Goal: Use online tool/utility: Utilize a website feature to perform a specific function

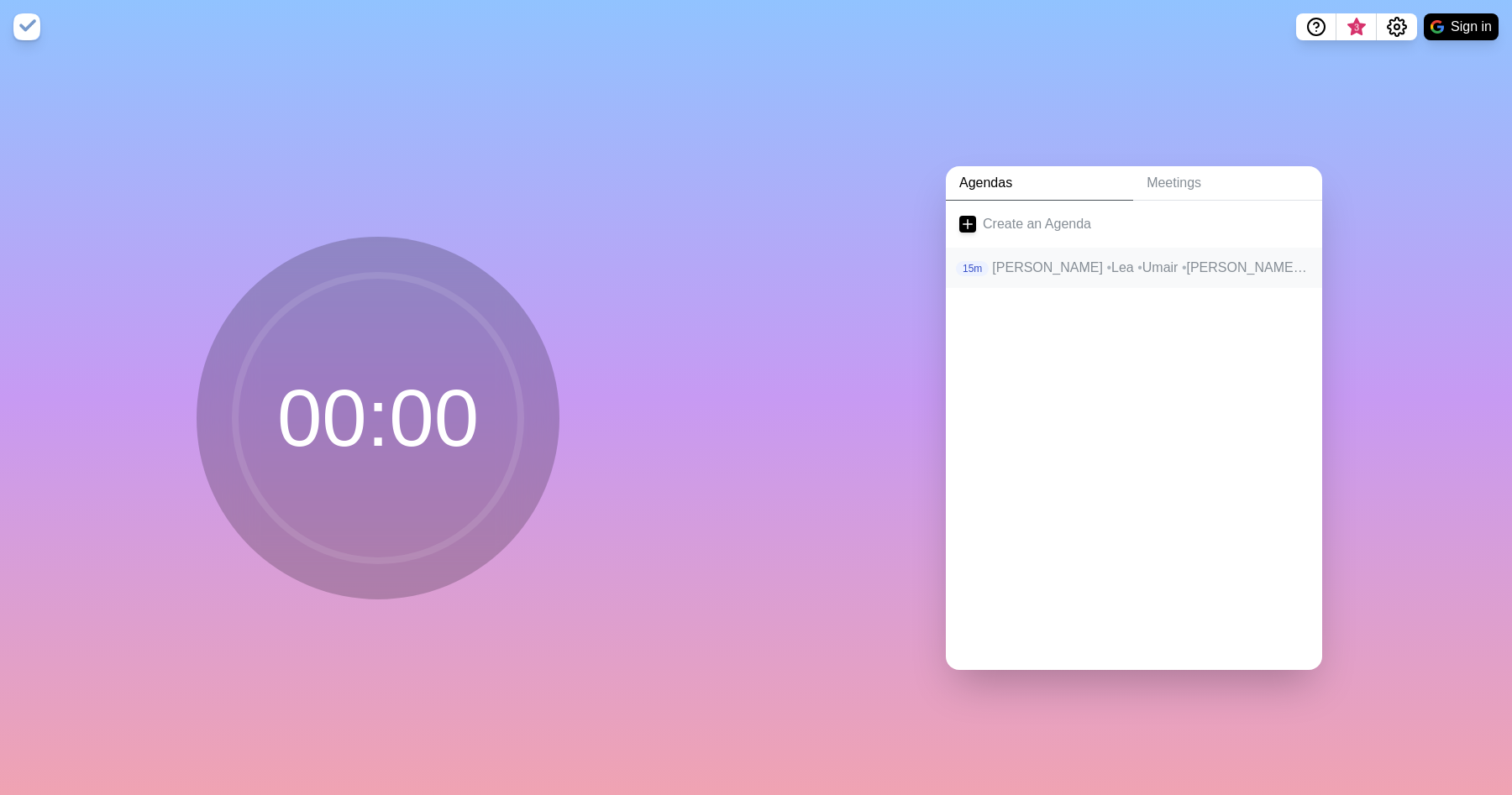
click at [1089, 275] on p "[PERSON_NAME] • Lea • Umair • [PERSON_NAME]" at bounding box center [1150, 268] width 317 height 20
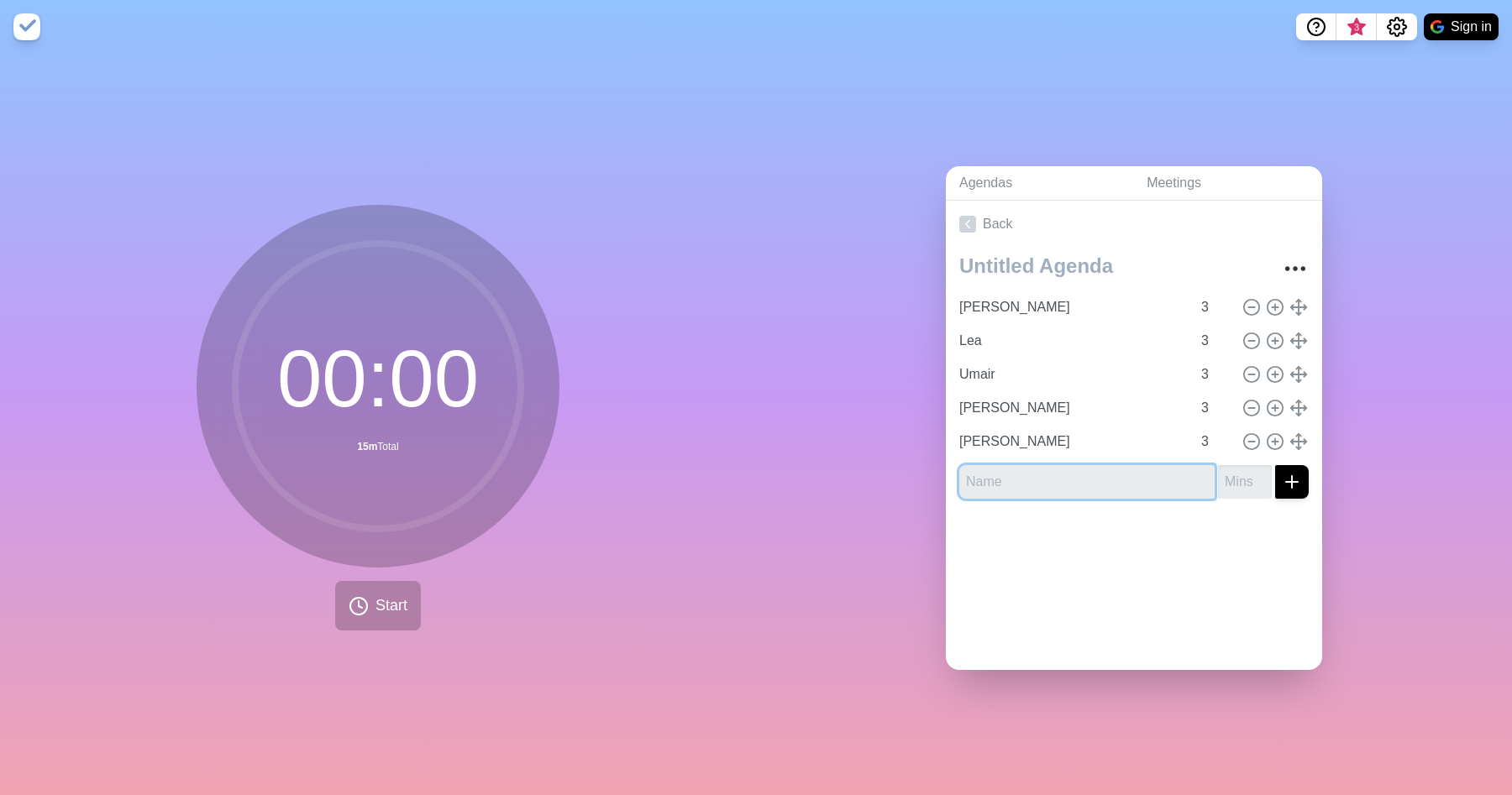
click at [1044, 478] on input "text" at bounding box center [1087, 482] width 255 height 34
type input "Jan"
click at [1226, 482] on input "number" at bounding box center [1244, 482] width 54 height 34
type input "3"
click at [1292, 481] on line "submit" at bounding box center [1292, 482] width 0 height 12
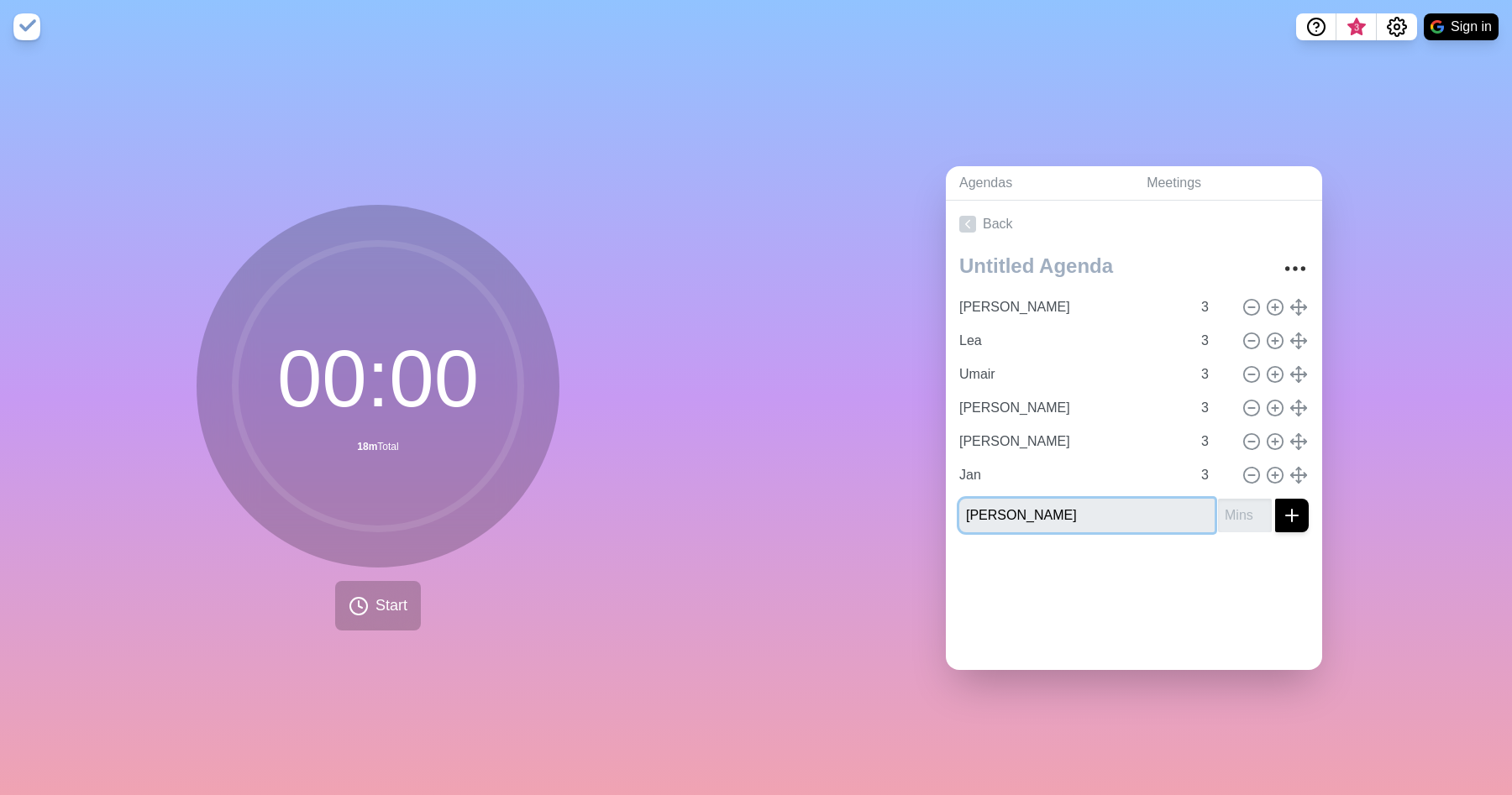
type input "[PERSON_NAME]"
click at [1234, 512] on input "number" at bounding box center [1244, 515] width 54 height 34
type input "3"
click at [1297, 523] on icon "submit" at bounding box center [1292, 515] width 20 height 20
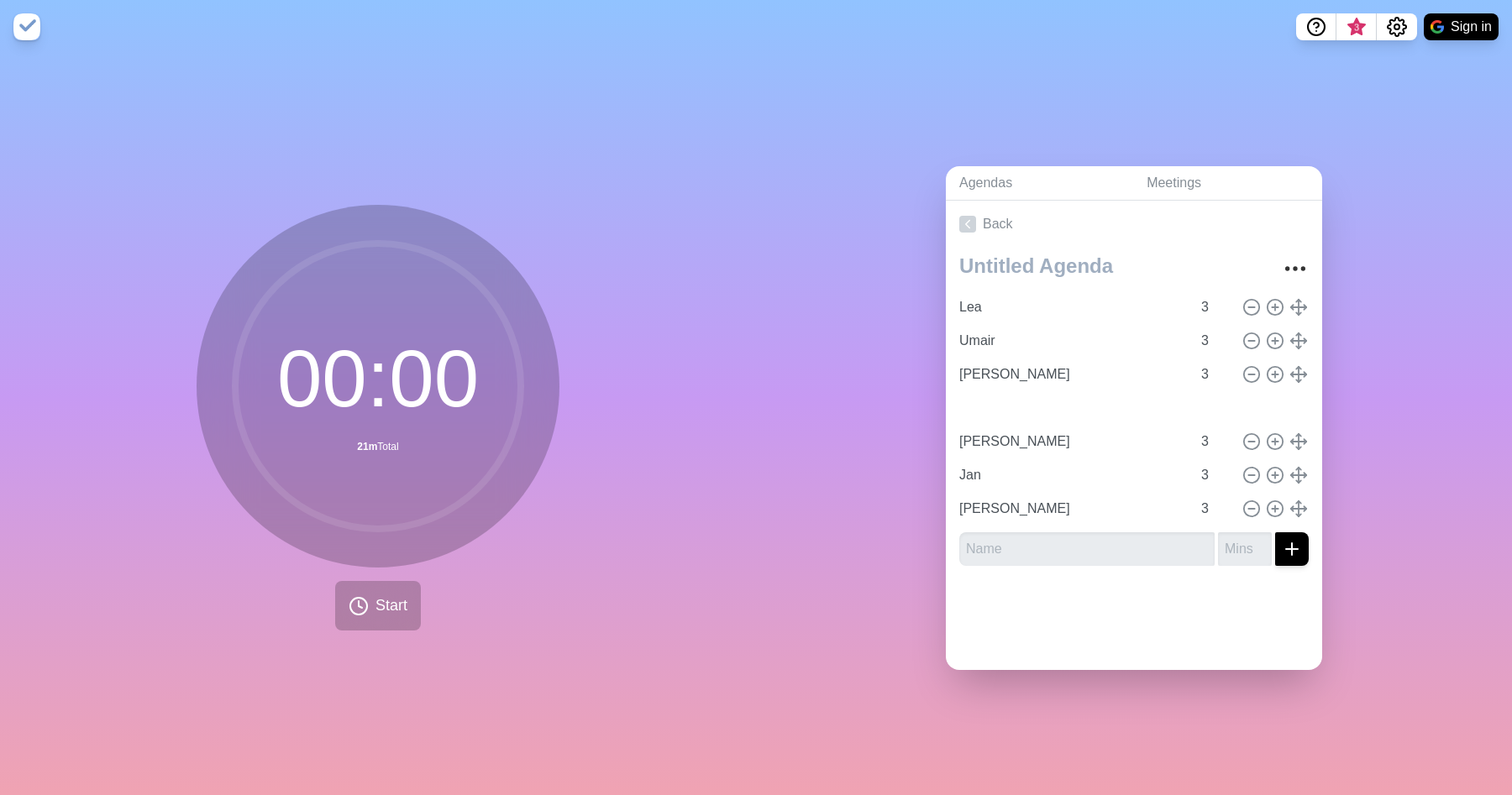
type input "Umair"
type input "[PERSON_NAME]"
type input "Lea"
type input "[PERSON_NAME]"
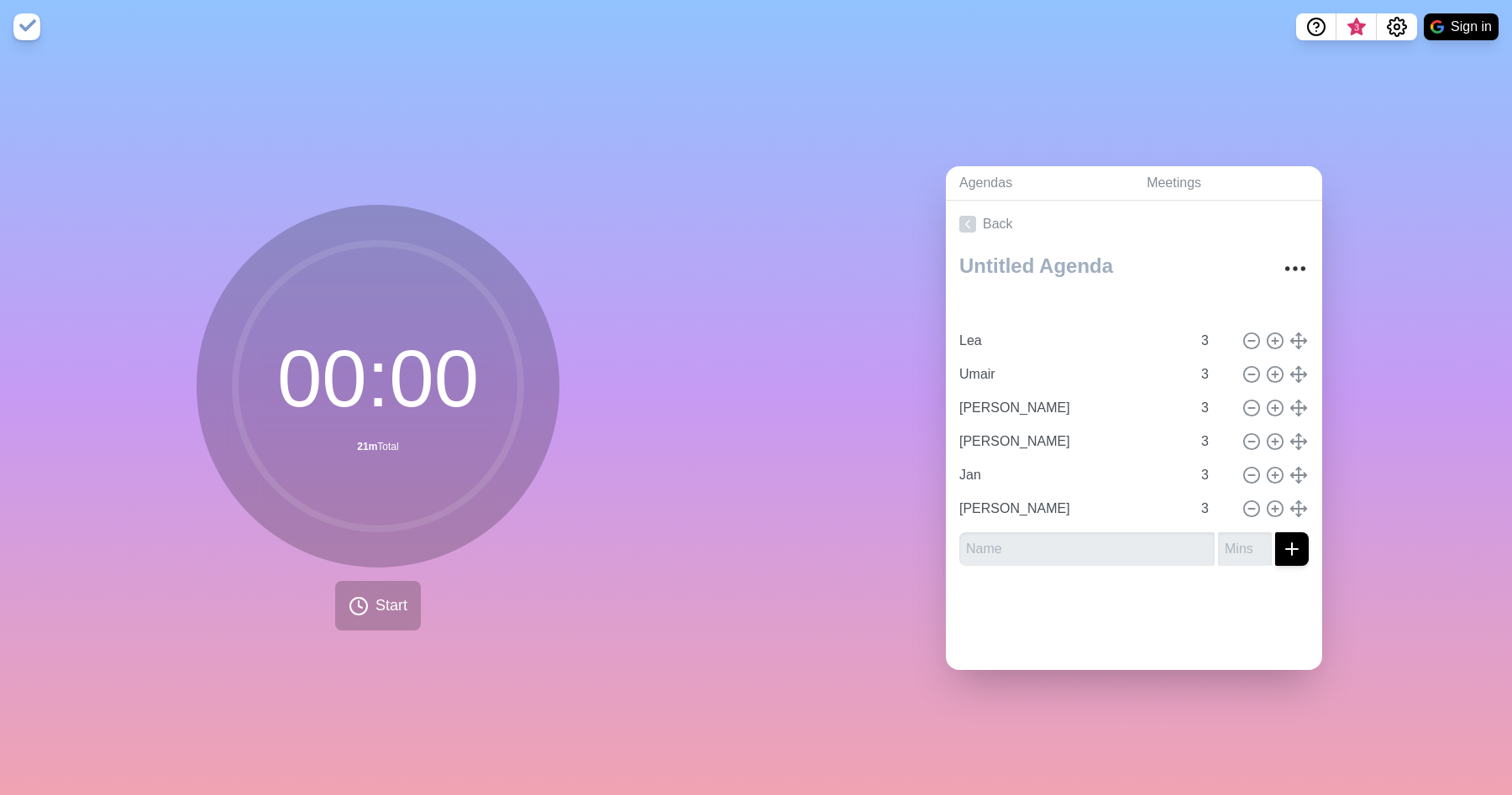
type input "Lea"
type input "Umair"
type input "[PERSON_NAME]"
click at [379, 609] on span "Start" at bounding box center [391, 606] width 32 height 23
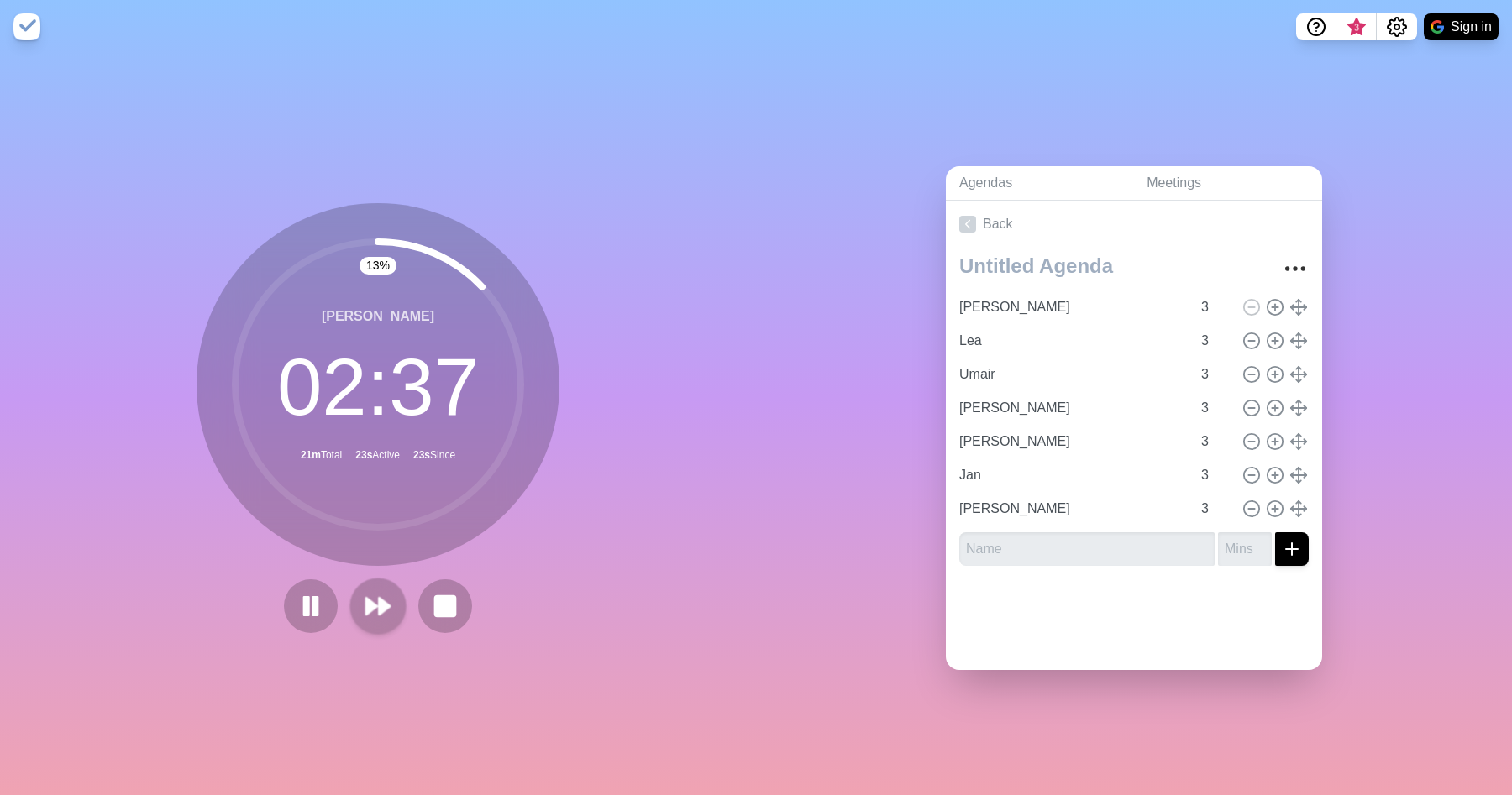
click at [376, 606] on polygon at bounding box center [372, 606] width 11 height 16
click at [376, 606] on div at bounding box center [377, 606] width 201 height 54
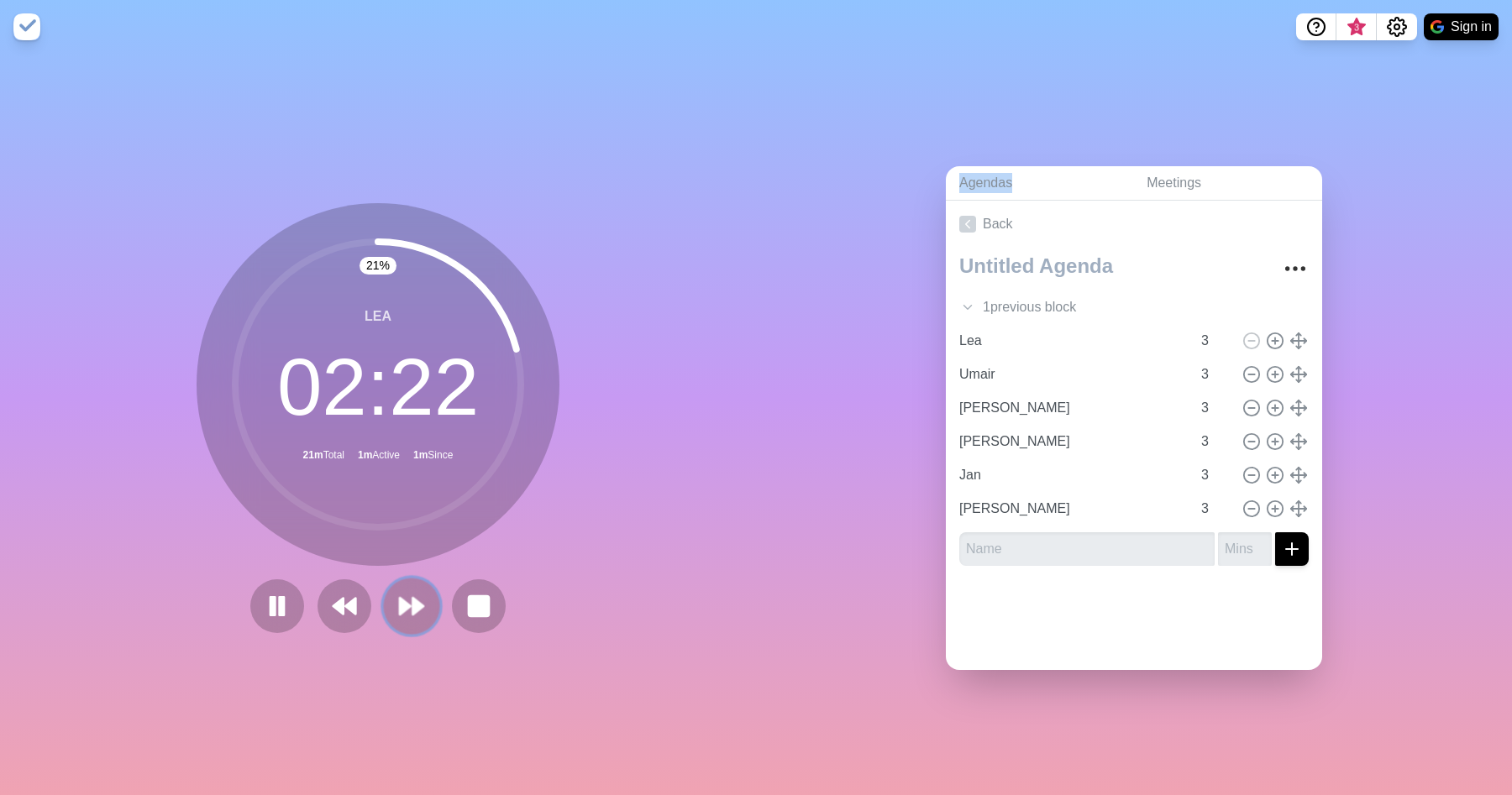
click at [420, 593] on icon at bounding box center [411, 606] width 28 height 28
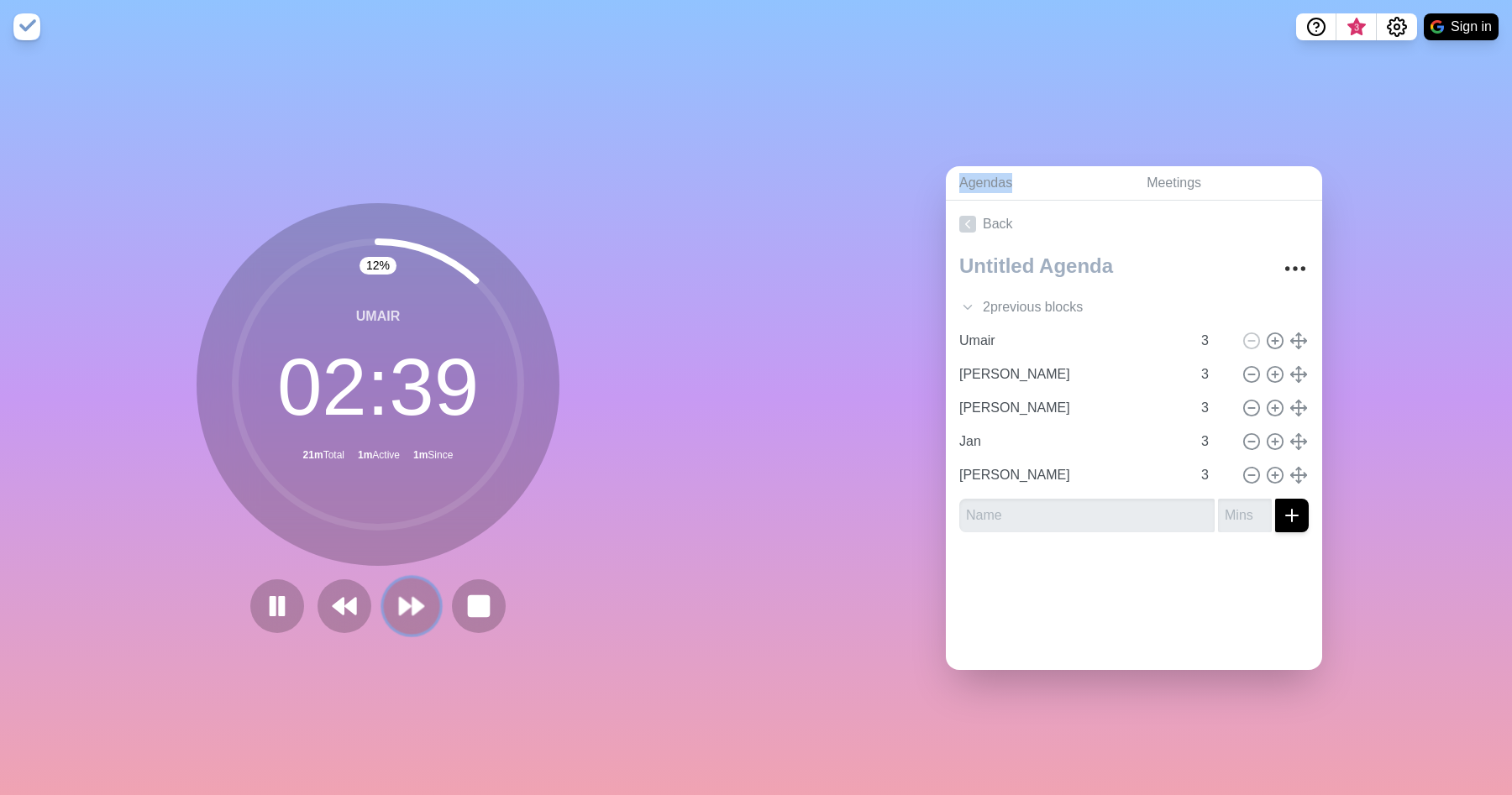
click at [415, 596] on icon at bounding box center [411, 606] width 28 height 28
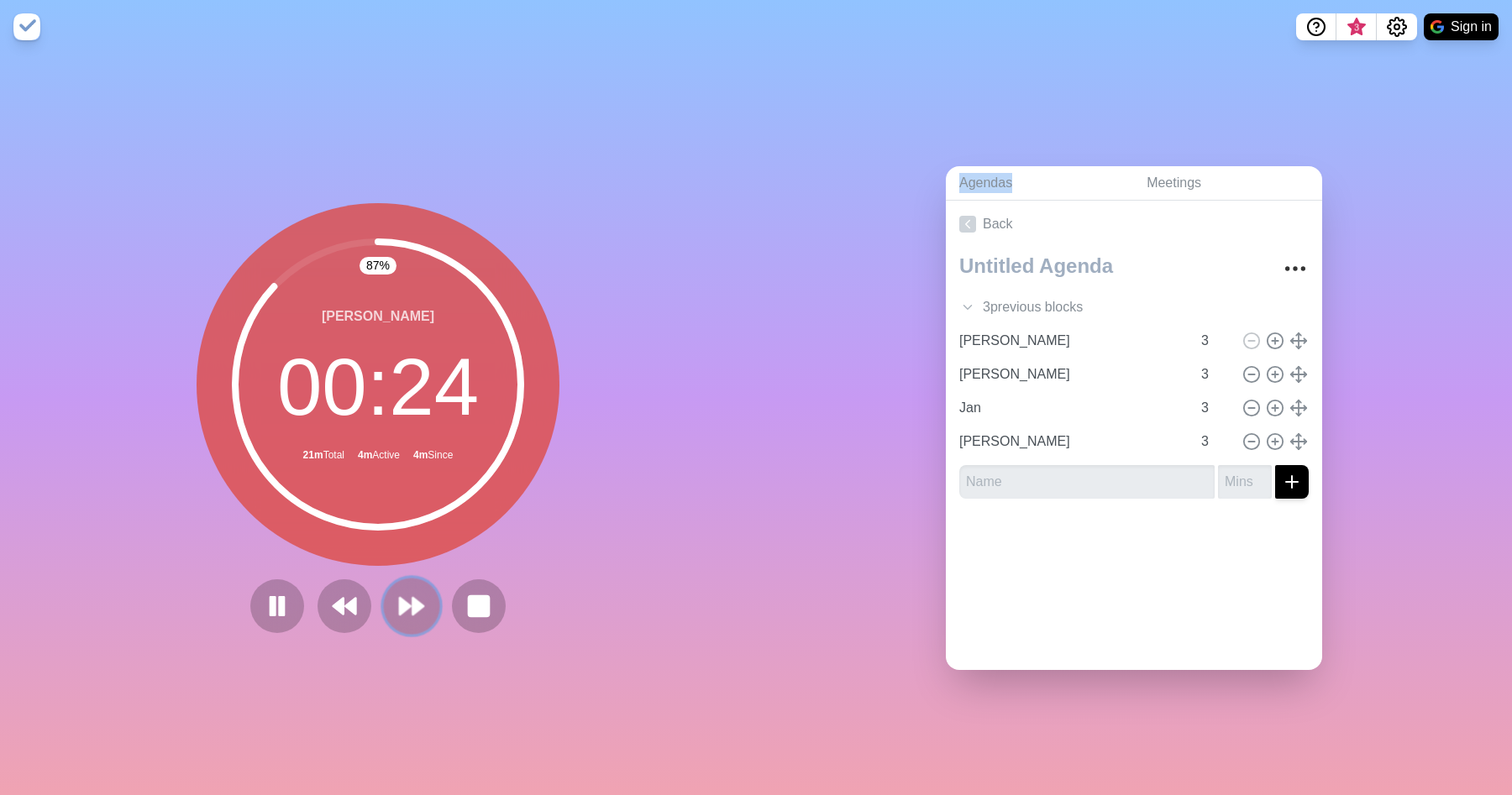
click at [424, 592] on icon at bounding box center [411, 606] width 28 height 28
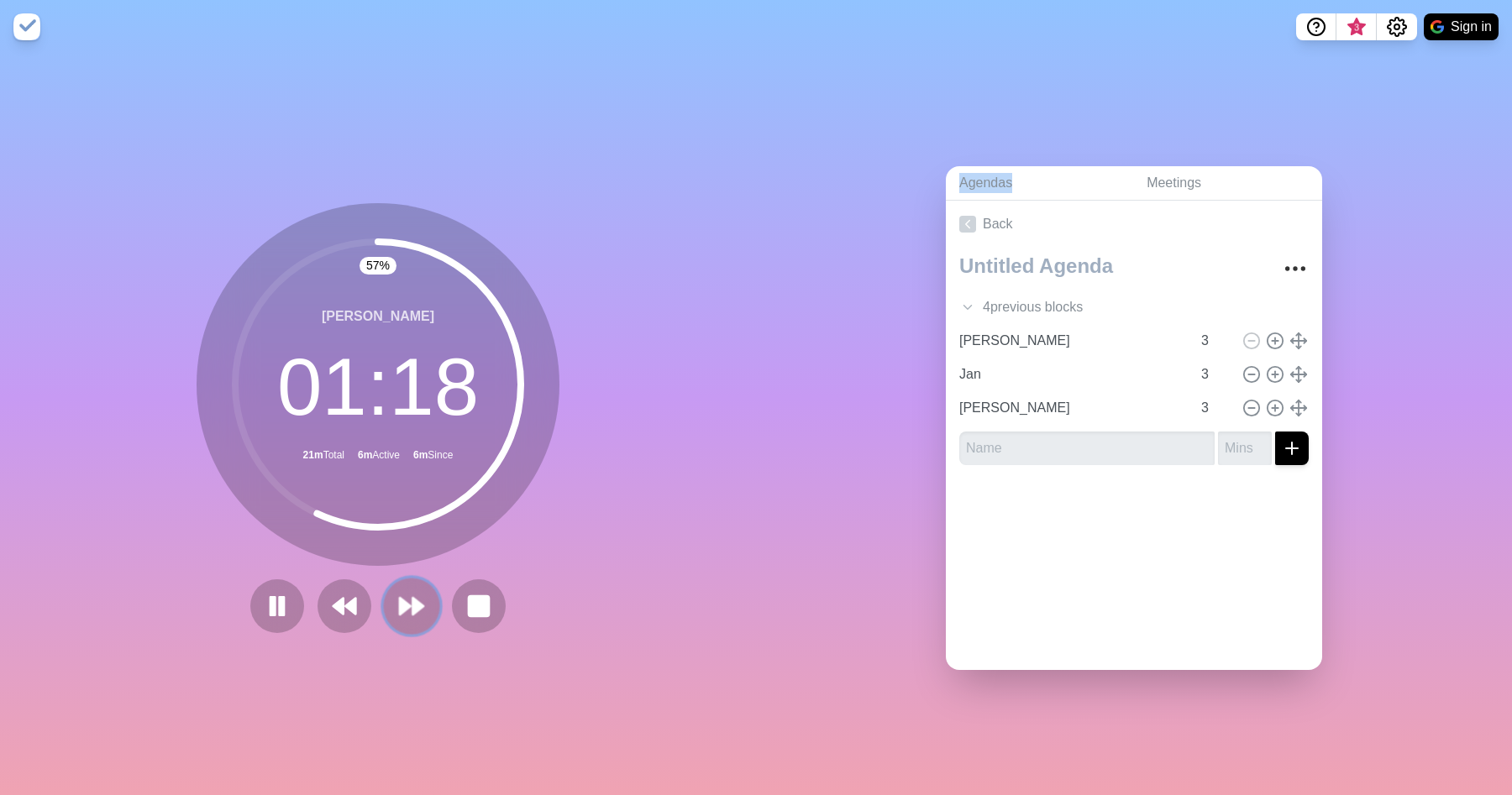
click at [405, 609] on polygon at bounding box center [405, 606] width 11 height 16
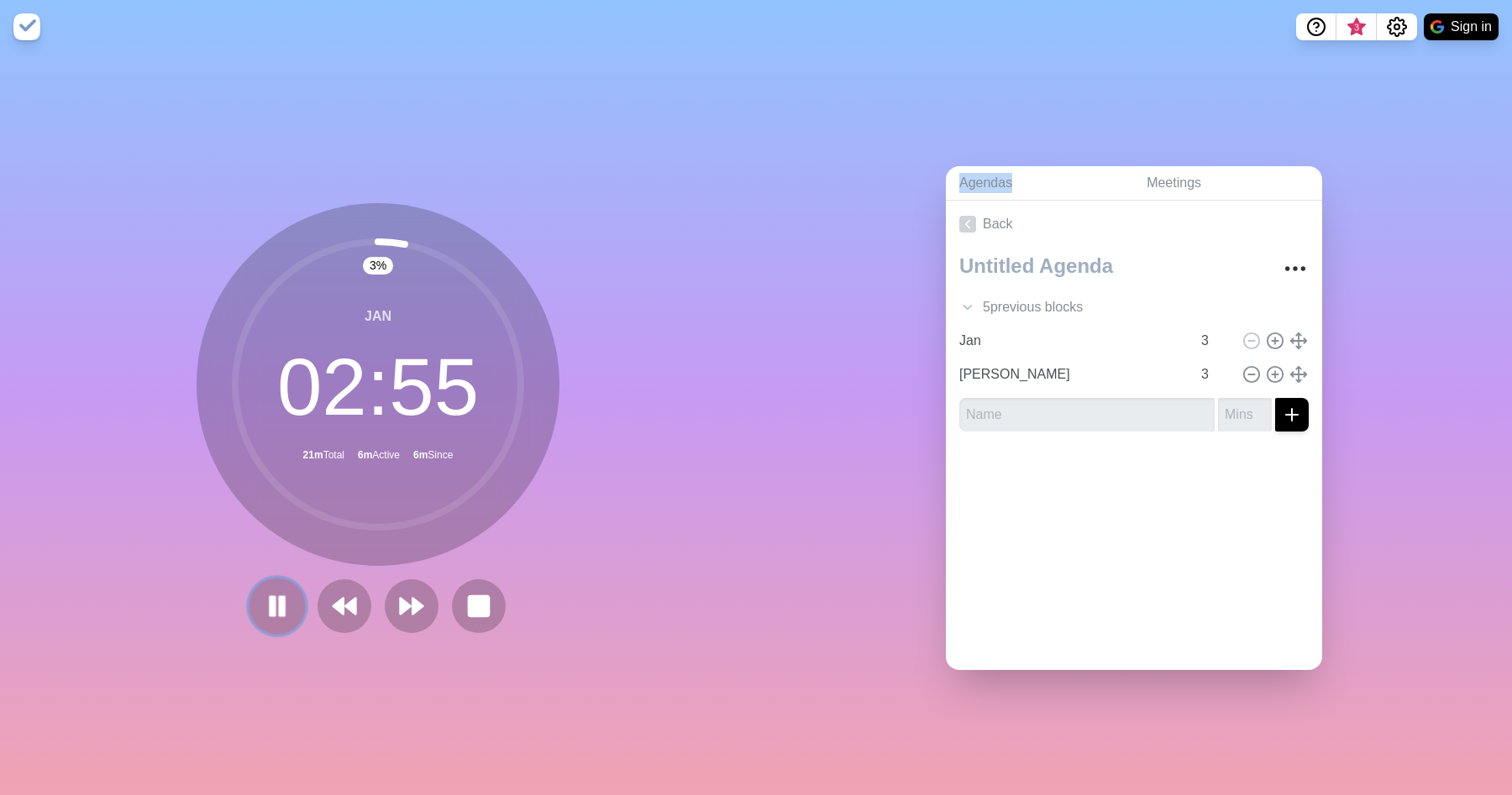
click at [291, 600] on icon at bounding box center [277, 606] width 28 height 28
click at [419, 616] on icon at bounding box center [411, 606] width 28 height 28
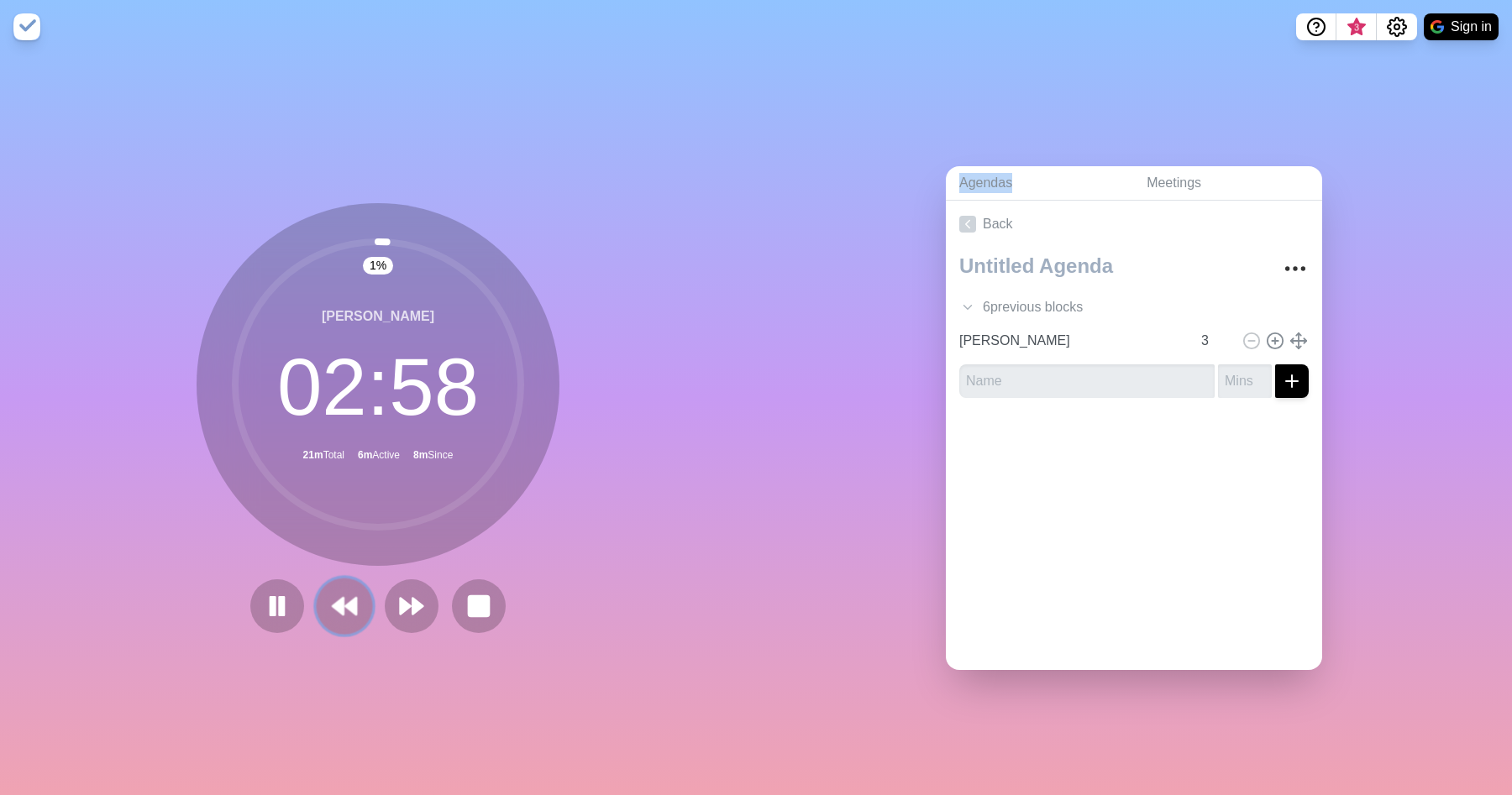
click at [336, 615] on icon at bounding box center [343, 606] width 28 height 28
